Goal: Task Accomplishment & Management: Manage account settings

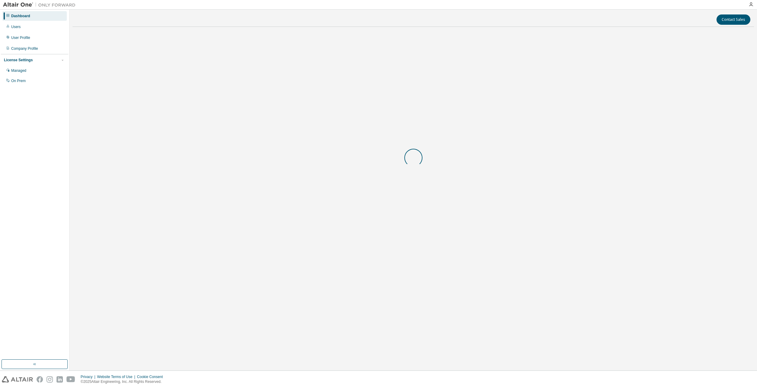
click at [426, 368] on div "Contact Sales" at bounding box center [412, 190] width 687 height 361
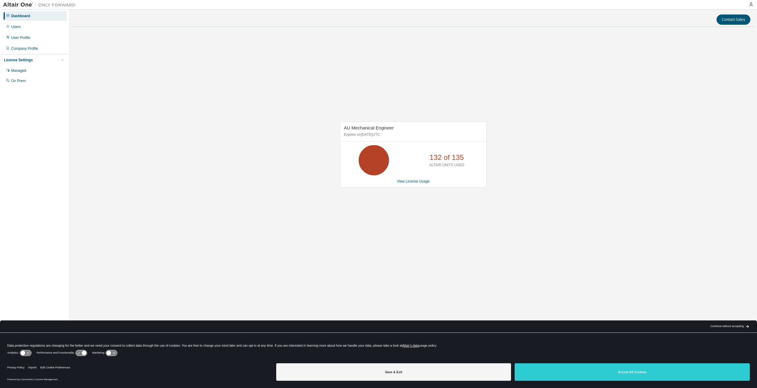
click at [416, 177] on div "AU Mechanical Engineer Expires on December 1, 2025 UTC 132 of 135 ALTAIR UNITS …" at bounding box center [413, 155] width 146 height 66
click at [416, 178] on div "AU Mechanical Engineer Expires on December 1, 2025 UTC 132 of 135 ALTAIR UNITS …" at bounding box center [413, 155] width 146 height 66
click at [416, 180] on link "View License Usage" at bounding box center [413, 181] width 33 height 4
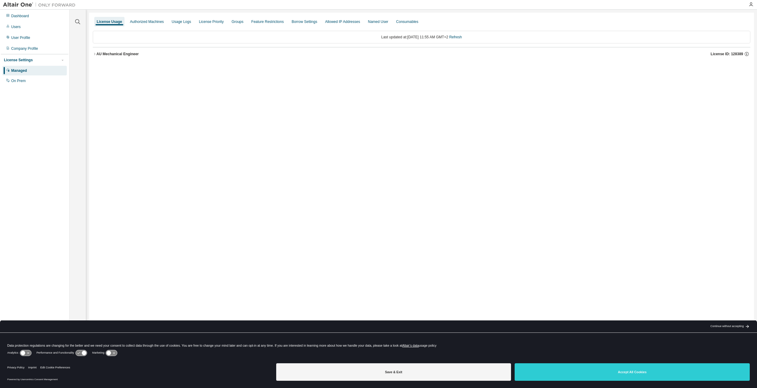
click at [115, 50] on button "AU Mechanical Engineer License ID: 128389" at bounding box center [421, 53] width 657 height 13
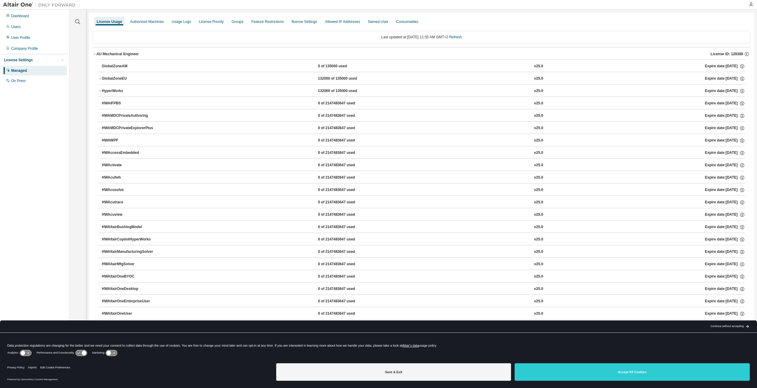
click at [114, 79] on div "GlobalZoneEU" at bounding box center [129, 78] width 54 height 5
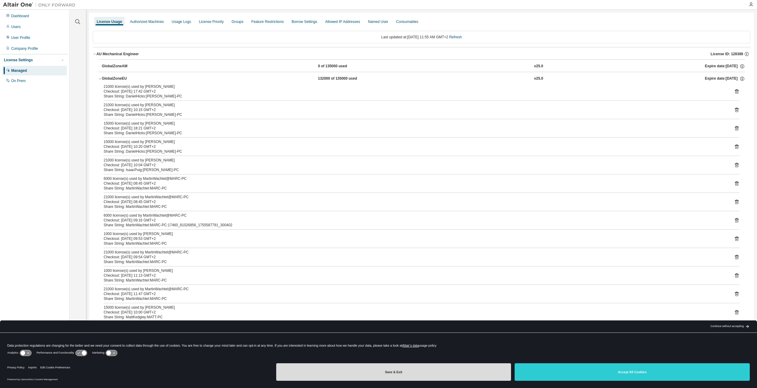
click at [342, 368] on button "Save & Exit" at bounding box center [393, 373] width 235 height 18
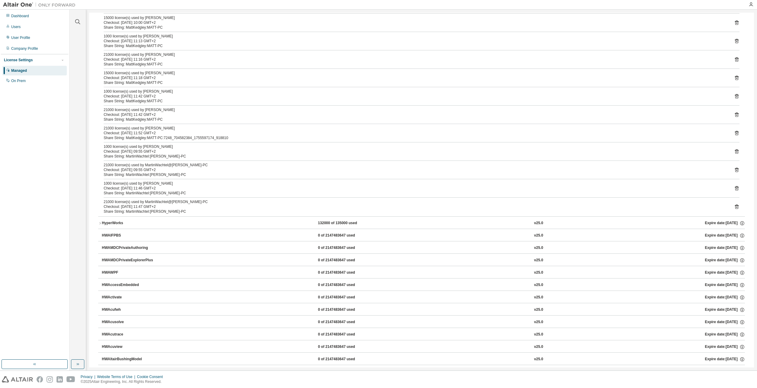
scroll to position [362, 0]
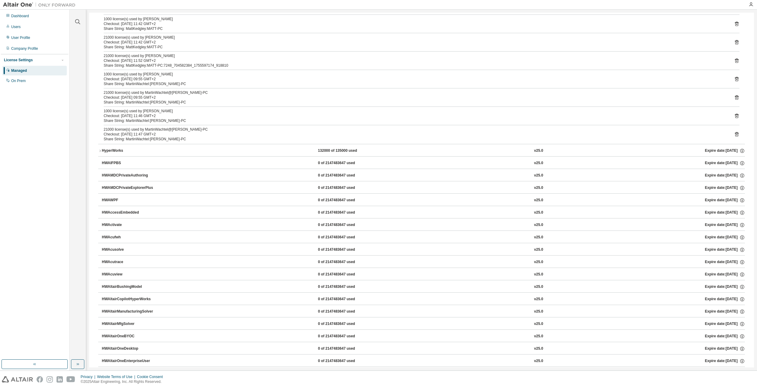
click at [113, 149] on div "HyperWorks" at bounding box center [129, 150] width 54 height 5
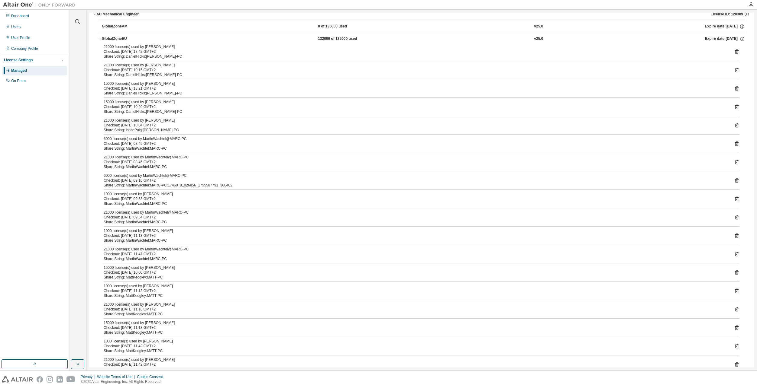
scroll to position [0, 0]
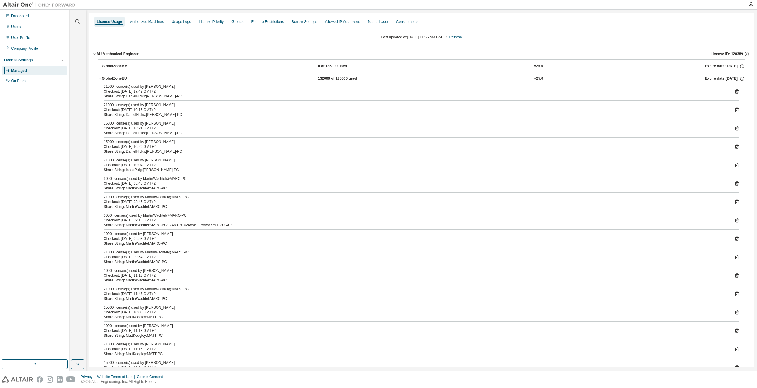
click at [121, 63] on button "GlobalZoneAM 0 of 135000 used v25.0 Expire date: 2025-12-01" at bounding box center [423, 66] width 643 height 13
drag, startPoint x: 164, startPoint y: 157, endPoint x: 151, endPoint y: 160, distance: 13.6
click at [151, 160] on div "21000 license(s) used by IsaacPuig@ISAAC-PC" at bounding box center [414, 160] width 621 height 5
click at [735, 166] on icon at bounding box center [736, 165] width 5 height 5
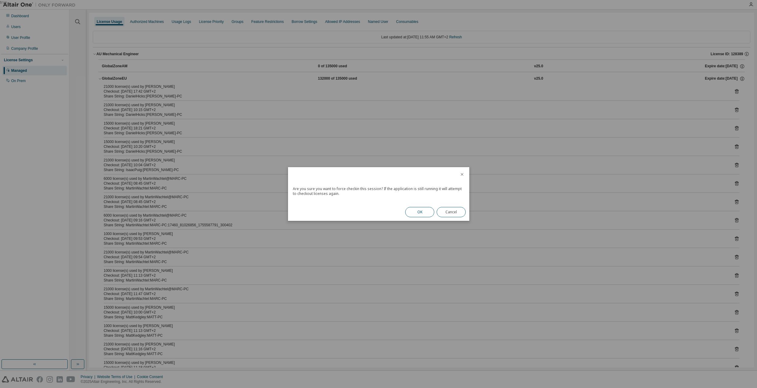
click at [419, 211] on button "OK" at bounding box center [419, 212] width 29 height 10
click at [448, 209] on button "Close" at bounding box center [450, 210] width 29 height 10
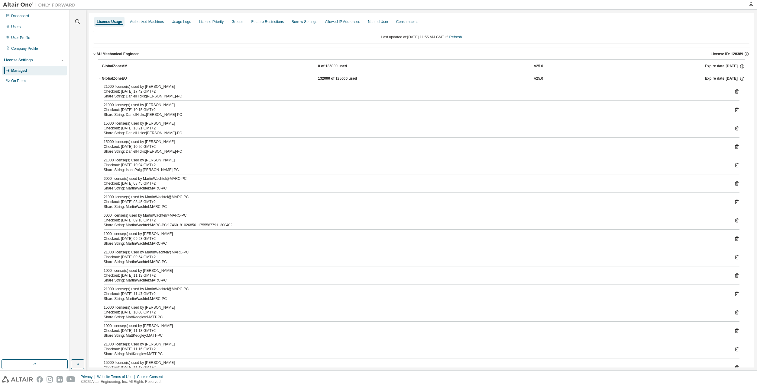
drag, startPoint x: 167, startPoint y: 167, endPoint x: 105, endPoint y: 161, distance: 62.5
click at [105, 161] on div "21000 license(s) used by IsaacPuig@ISAAC-PC Checkout: 2025-08-19 10:04 GMT+2" at bounding box center [414, 163] width 621 height 10
drag, startPoint x: 105, startPoint y: 161, endPoint x: 143, endPoint y: 169, distance: 39.4
click at [143, 169] on div "Share String: IsaacPuig:ISAAC-PC" at bounding box center [414, 170] width 621 height 5
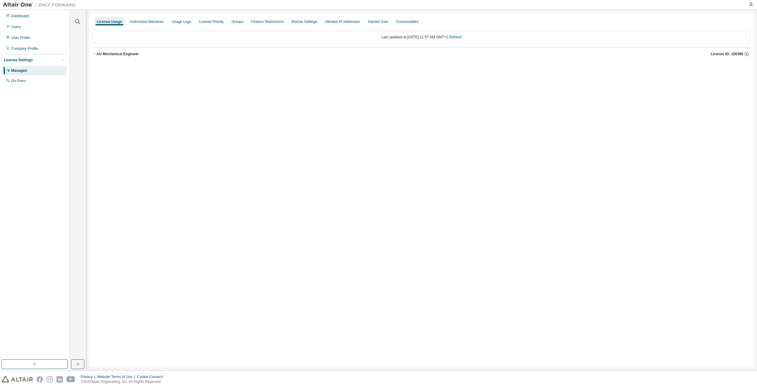
click at [132, 56] on div "AU Mechanical Engineer License ID: 128389" at bounding box center [423, 53] width 654 height 5
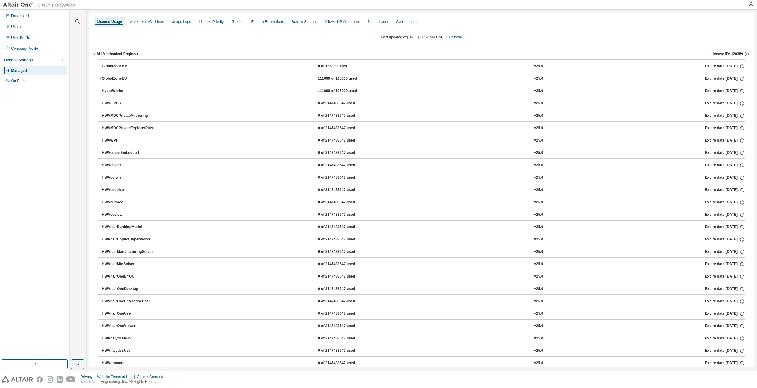
click at [115, 77] on div "GlobalZoneEU" at bounding box center [129, 78] width 54 height 5
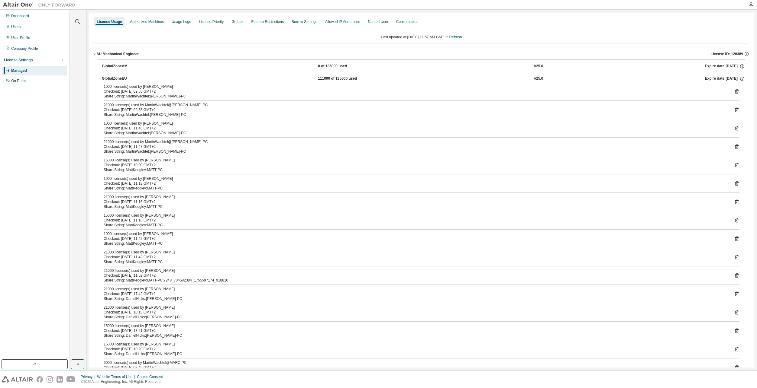
click at [117, 75] on button "GlobalZoneEU 111000 of 135000 used v25.0 Expire date: [DATE]" at bounding box center [421, 78] width 646 height 13
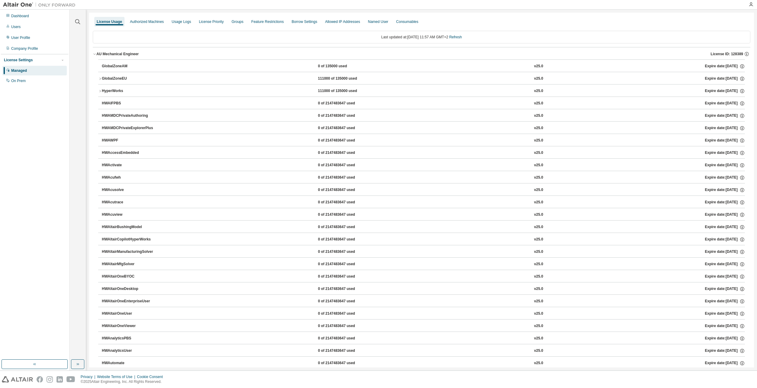
click at [117, 92] on div "HyperWorks" at bounding box center [129, 90] width 54 height 5
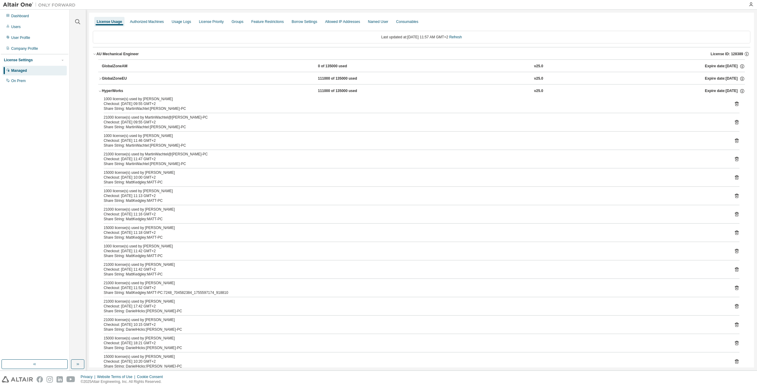
click at [114, 80] on div "GlobalZoneEU" at bounding box center [129, 78] width 54 height 5
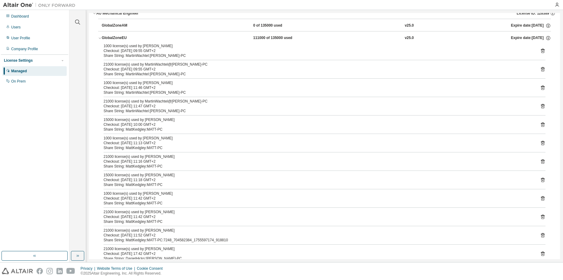
scroll to position [30, 0]
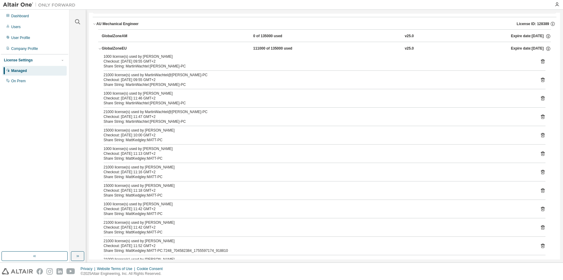
drag, startPoint x: 247, startPoint y: 106, endPoint x: 253, endPoint y: 100, distance: 8.5
click at [248, 106] on div "1000 license(s) used by [PERSON_NAME] Checkout: [DATE] 09:55 GMT+2 Share String…" at bounding box center [324, 256] width 453 height 404
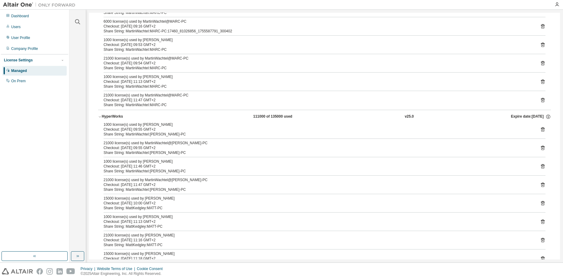
scroll to position [332, 0]
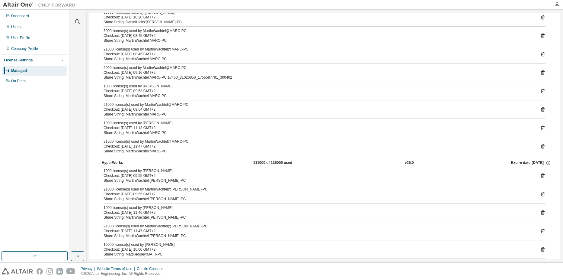
drag, startPoint x: 311, startPoint y: 279, endPoint x: 312, endPoint y: 284, distance: 4.6
click at [312, 280] on html "Dashboard Users User Profile Company Profile License Settings Managed On Prem C…" at bounding box center [281, 140] width 563 height 280
